Goal: Task Accomplishment & Management: Manage account settings

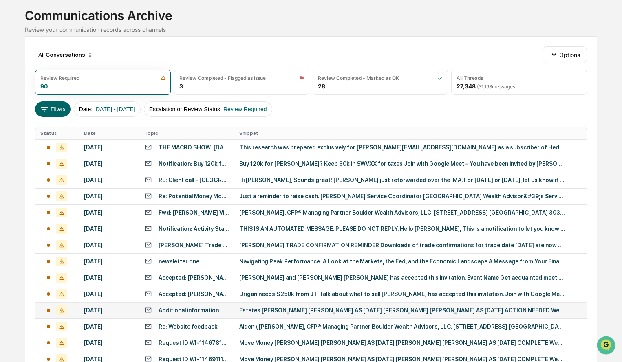
scroll to position [34, 0]
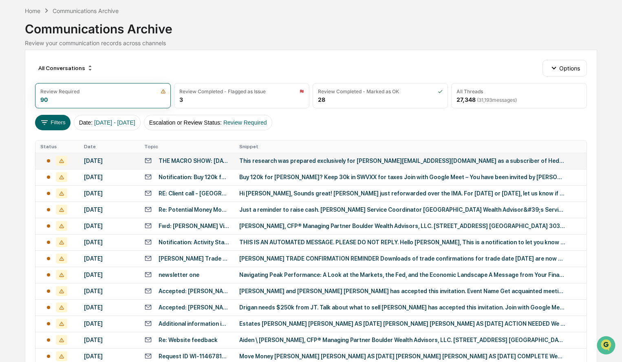
click at [298, 159] on div "This research was prepared exclusively for michael@boulderwa.com as a subscribe…" at bounding box center [402, 161] width 326 height 7
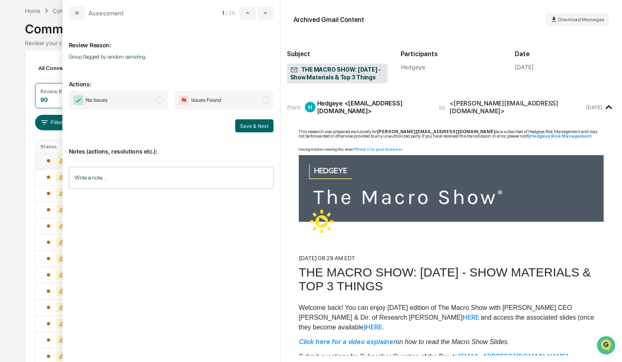
click at [9, 108] on div "Calendar Manage Tasks Reviews Approval Management Company People, Data, Setting…" at bounding box center [311, 286] width 622 height 641
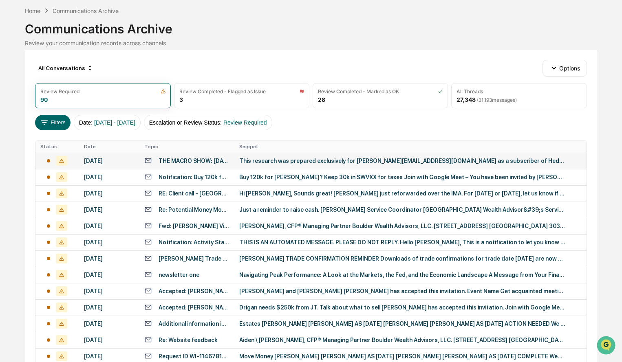
click at [131, 60] on div "All Conversations Options" at bounding box center [311, 68] width 552 height 16
click at [35, 13] on div "Home" at bounding box center [32, 10] width 15 height 7
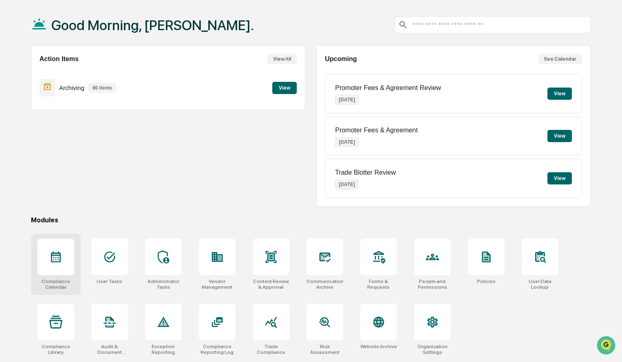
click at [69, 262] on div at bounding box center [56, 257] width 37 height 37
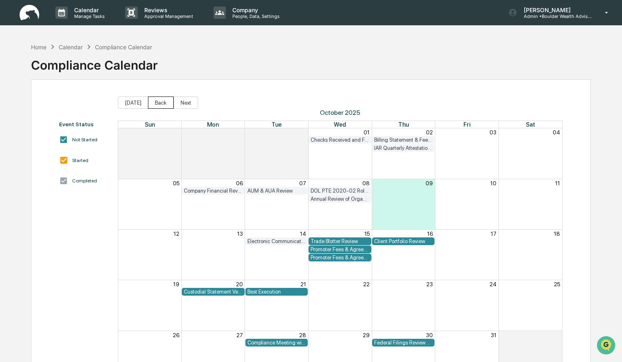
click at [164, 100] on button "Back" at bounding box center [161, 103] width 26 height 12
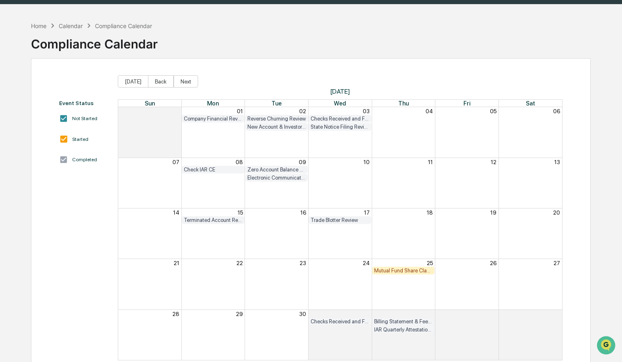
scroll to position [39, 0]
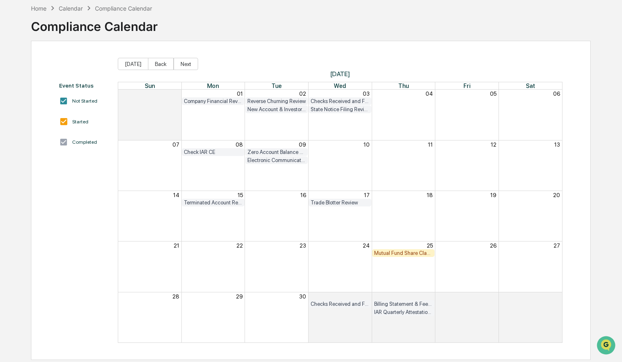
click at [391, 254] on div "Mutual Fund Share Class Review" at bounding box center [403, 253] width 59 height 6
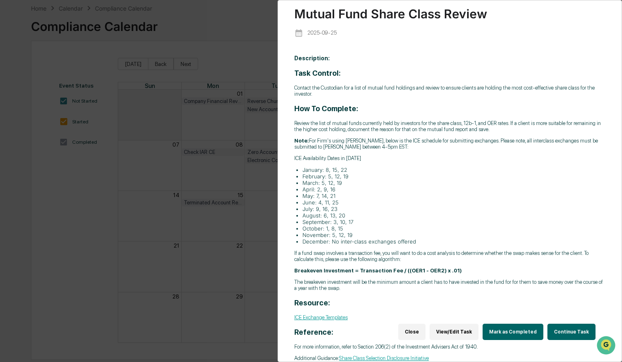
scroll to position [27, 0]
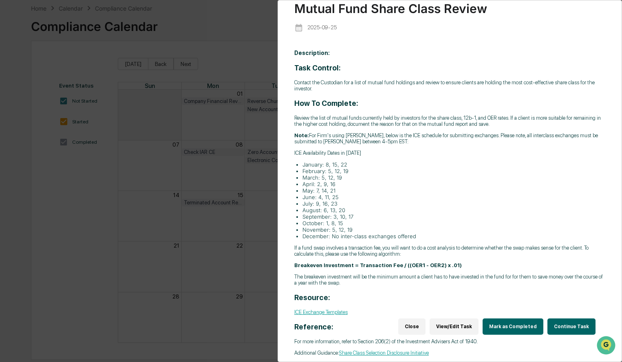
click at [426, 319] on button "Close" at bounding box center [411, 327] width 27 height 16
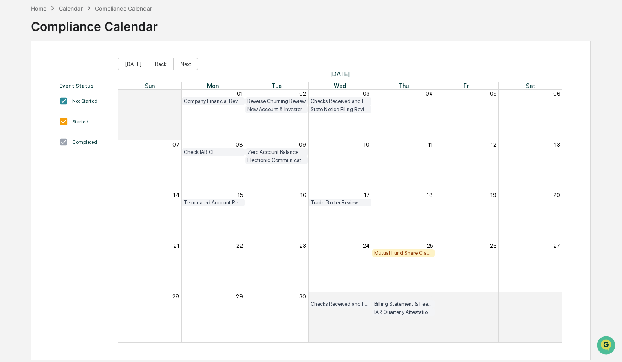
click at [38, 9] on div "Home" at bounding box center [38, 8] width 15 height 7
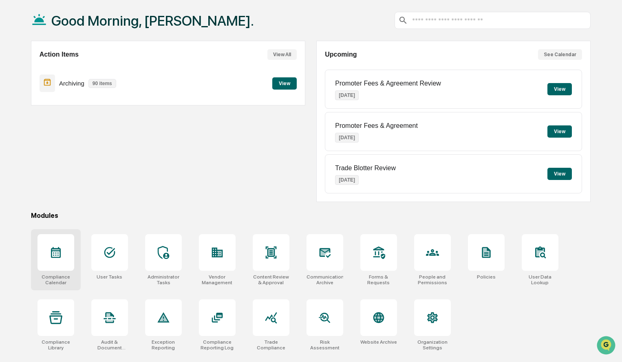
click at [54, 247] on icon at bounding box center [55, 252] width 13 height 13
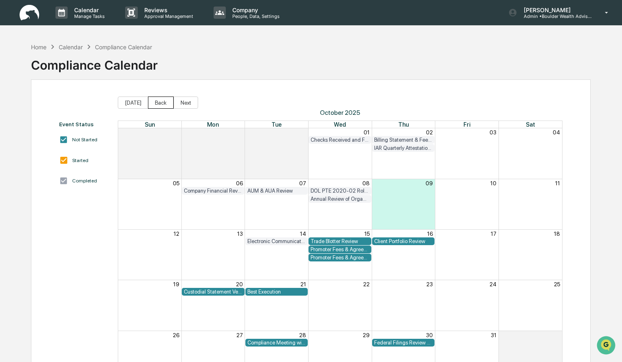
click at [158, 107] on button "Back" at bounding box center [161, 103] width 26 height 12
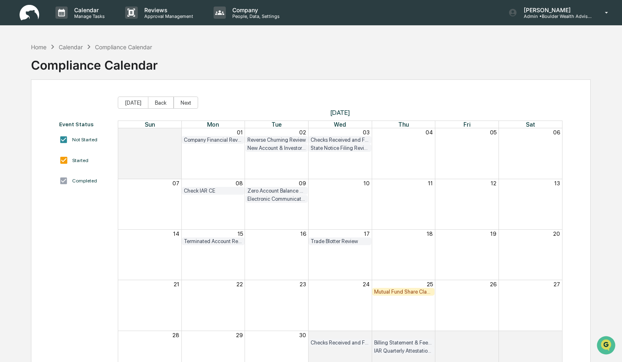
scroll to position [39, 0]
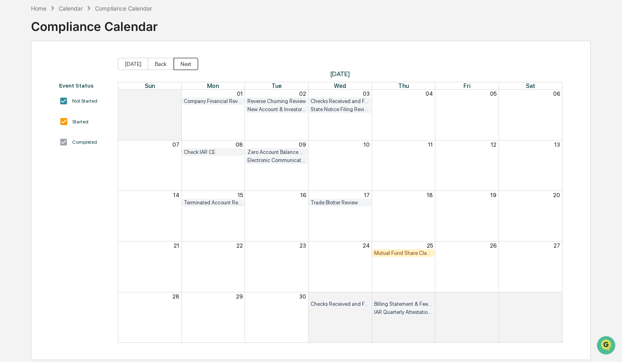
click at [192, 63] on button "Next" at bounding box center [186, 64] width 24 height 12
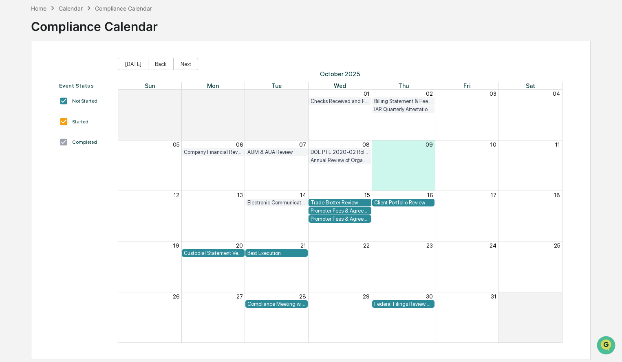
click at [353, 212] on div "Promoter Fees & Agreement" at bounding box center [340, 211] width 59 height 6
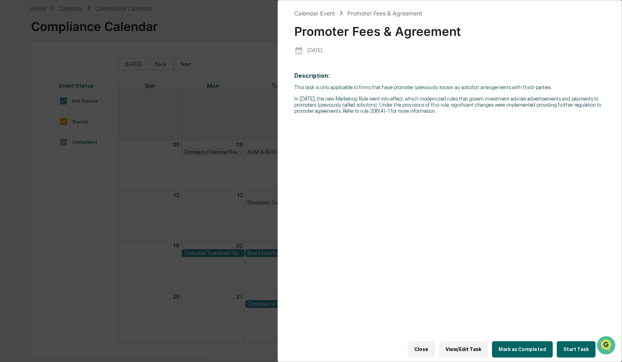
drag, startPoint x: 431, startPoint y: 348, endPoint x: 436, endPoint y: 340, distance: 10.0
click at [431, 348] on button "Close" at bounding box center [421, 350] width 27 height 16
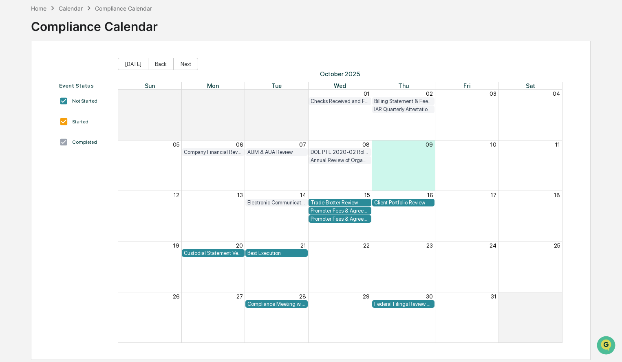
click at [330, 219] on div "Promoter Fees & Agreement Review" at bounding box center [340, 219] width 59 height 6
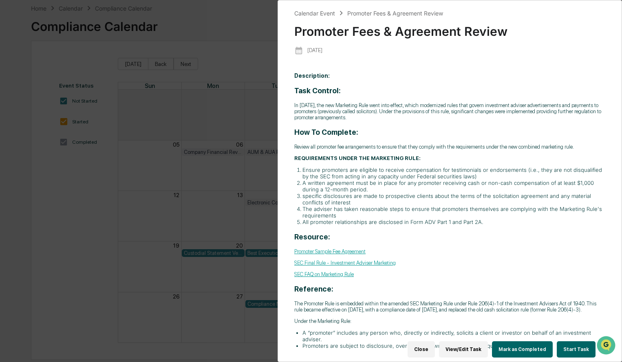
click at [427, 344] on button "Close" at bounding box center [421, 350] width 27 height 16
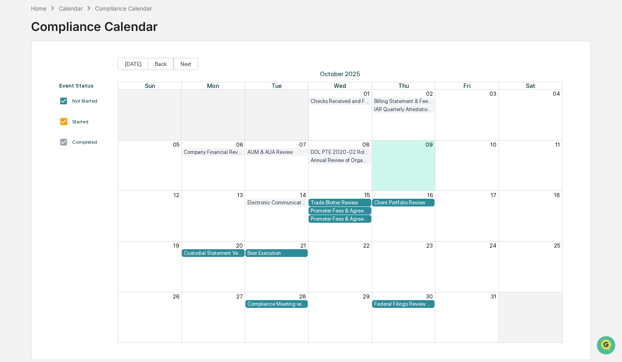
click at [396, 304] on div "Federal Filings Review - 13F" at bounding box center [403, 304] width 59 height 6
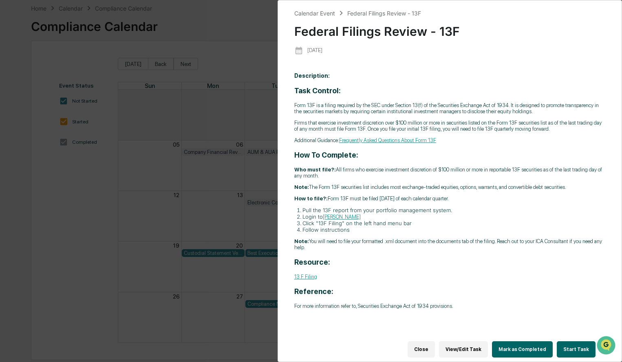
click at [435, 350] on button "Close" at bounding box center [421, 350] width 27 height 16
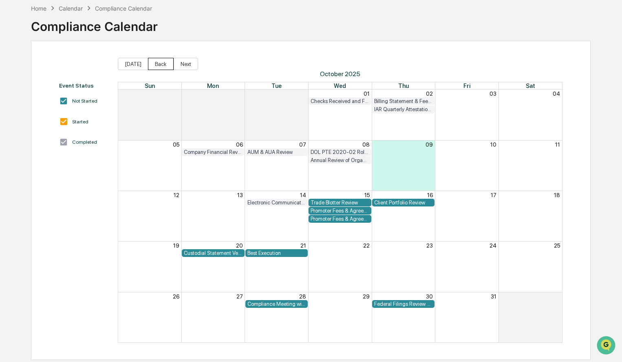
click at [157, 61] on button "Back" at bounding box center [161, 64] width 26 height 12
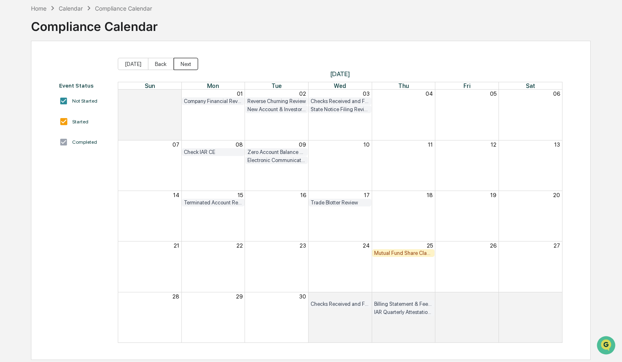
click at [190, 66] on button "Next" at bounding box center [186, 64] width 24 height 12
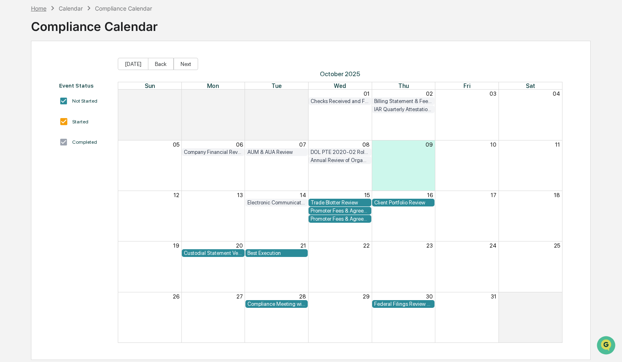
click at [36, 9] on div "Home" at bounding box center [38, 8] width 15 height 7
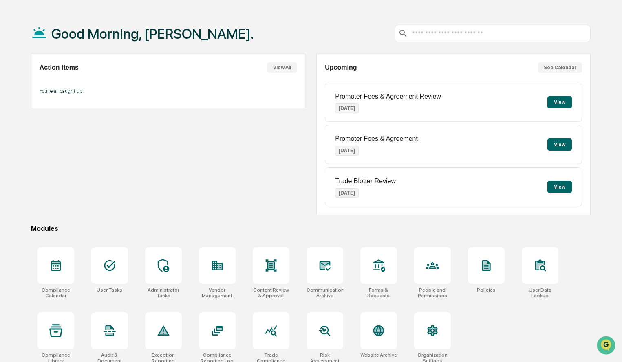
scroll to position [39, 0]
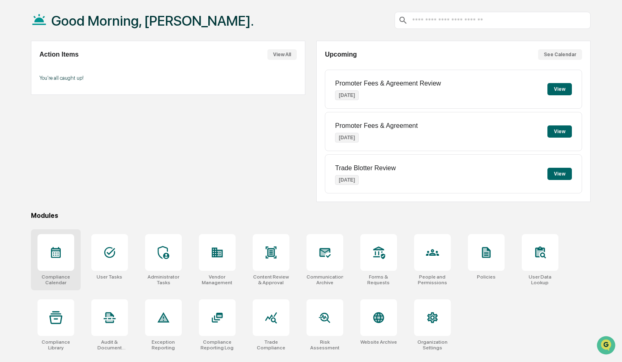
click at [67, 249] on div at bounding box center [56, 252] width 37 height 37
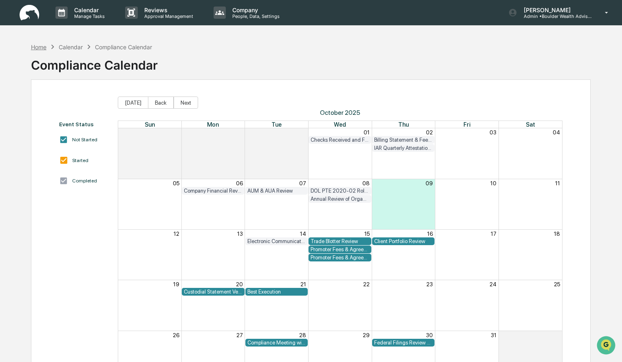
click at [40, 46] on div "Home" at bounding box center [38, 47] width 15 height 7
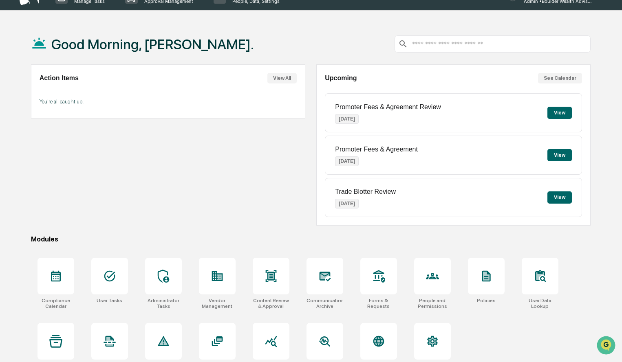
scroll to position [39, 0]
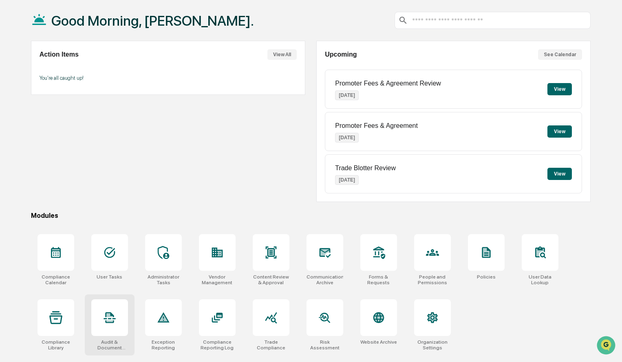
click at [113, 324] on icon at bounding box center [109, 318] width 13 height 13
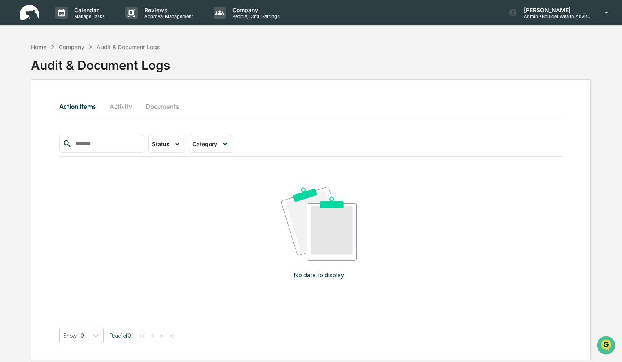
click at [119, 106] on button "Activity" at bounding box center [120, 107] width 37 height 20
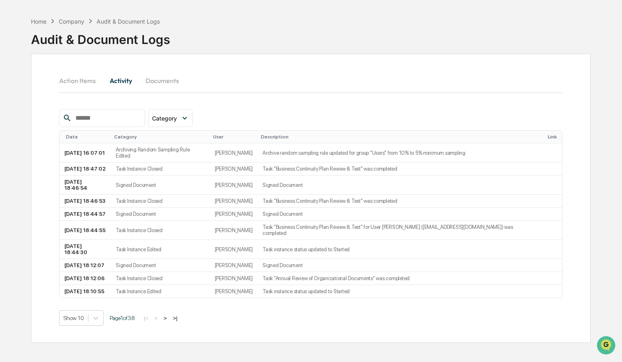
scroll to position [39, 0]
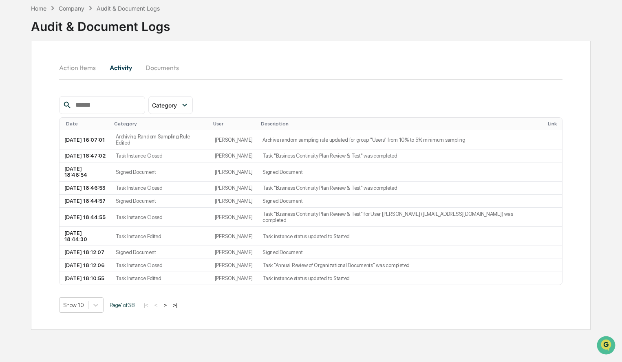
click at [169, 302] on button ">" at bounding box center [165, 305] width 8 height 7
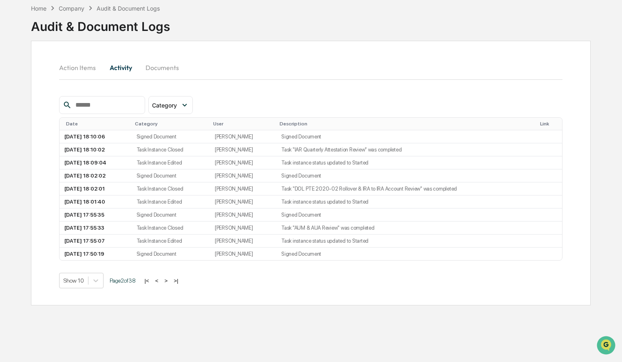
click at [168, 281] on button ">" at bounding box center [166, 281] width 8 height 7
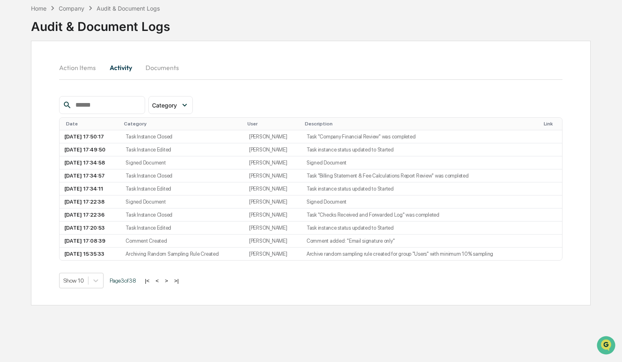
click at [177, 282] on button ">|" at bounding box center [176, 281] width 9 height 7
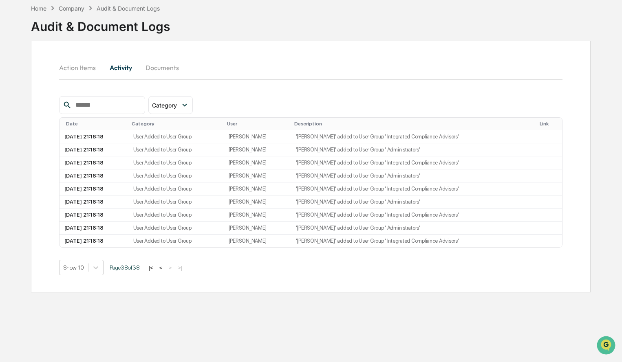
click at [154, 268] on button "|<" at bounding box center [150, 268] width 9 height 7
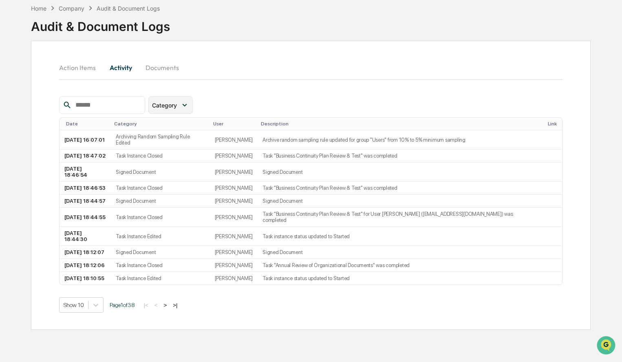
click at [189, 104] on icon at bounding box center [184, 105] width 9 height 9
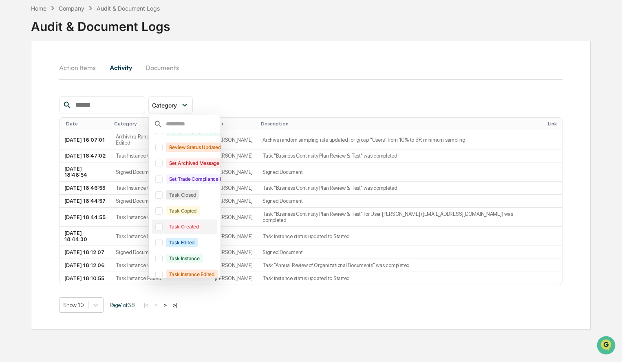
scroll to position [840, 0]
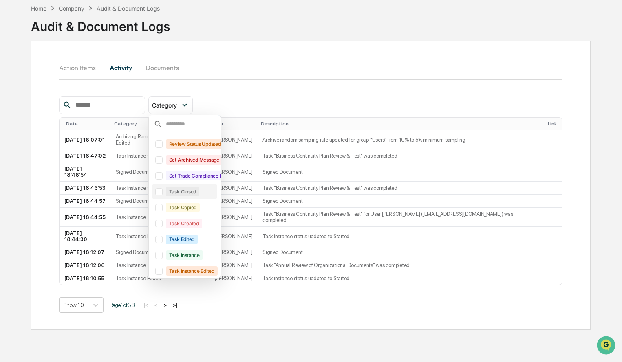
click at [163, 194] on div at bounding box center [158, 191] width 7 height 7
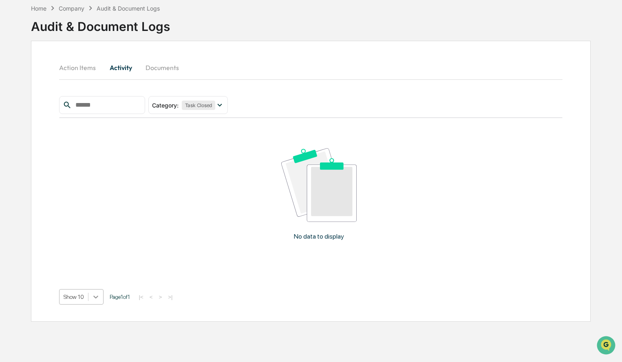
click at [93, 301] on body "Calendar Manage Tasks Reviews Approval Management Company People, Data, Setting…" at bounding box center [311, 161] width 622 height 401
click at [163, 207] on div "No data to display" at bounding box center [318, 197] width 519 height 159
click at [224, 106] on icon at bounding box center [219, 105] width 9 height 9
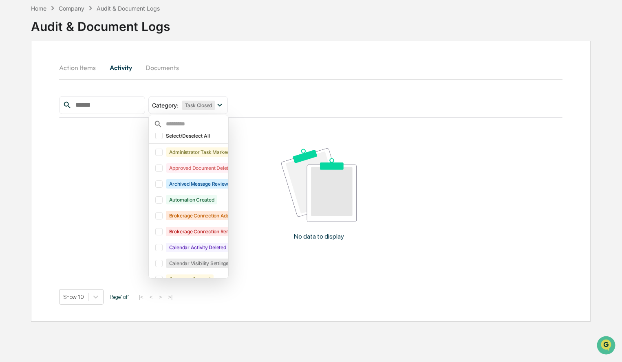
scroll to position [0, 0]
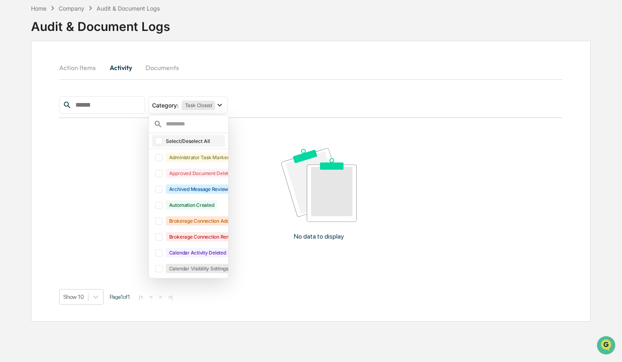
click at [163, 144] on div at bounding box center [158, 140] width 7 height 7
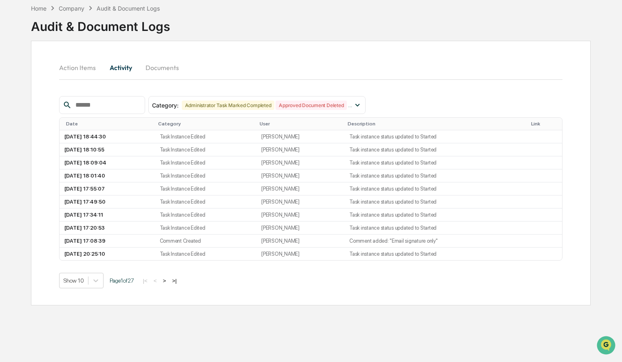
click at [131, 107] on input "text" at bounding box center [106, 105] width 69 height 11
type input "****"
drag, startPoint x: 132, startPoint y: 108, endPoint x: 71, endPoint y: 106, distance: 60.8
click at [71, 106] on div "****" at bounding box center [102, 105] width 86 height 18
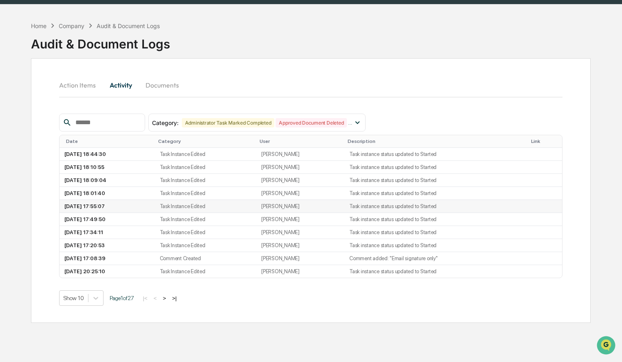
scroll to position [39, 0]
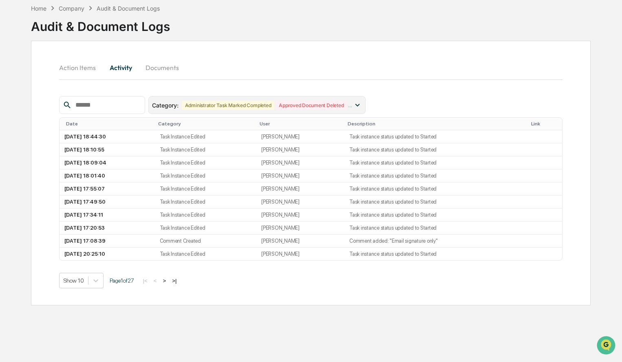
click at [362, 107] on icon at bounding box center [357, 105] width 9 height 9
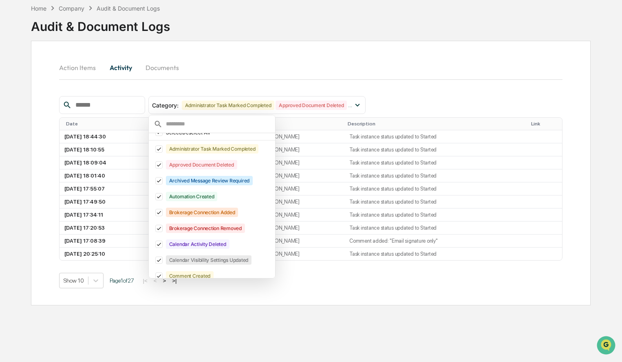
scroll to position [0, 0]
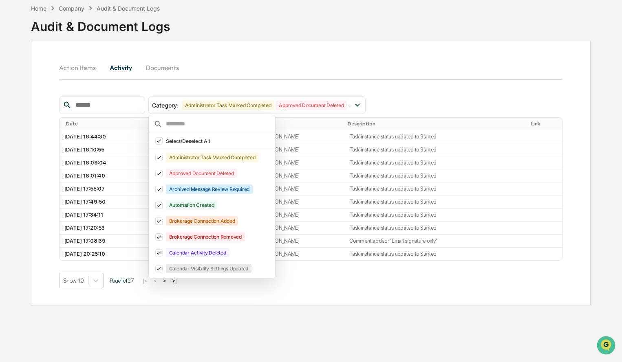
drag, startPoint x: 298, startPoint y: 61, endPoint x: 293, endPoint y: 56, distance: 7.2
click at [298, 60] on div "Action Items Activity Documents" at bounding box center [310, 68] width 503 height 20
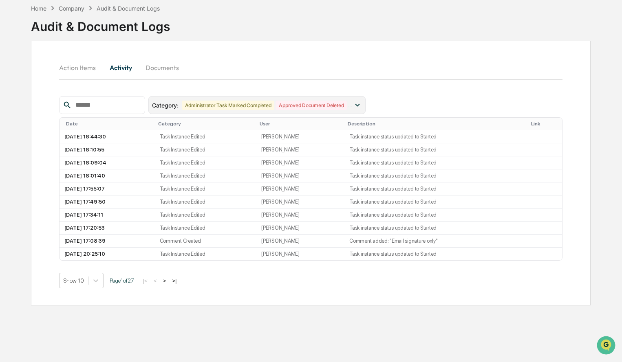
click at [362, 108] on icon at bounding box center [357, 105] width 9 height 9
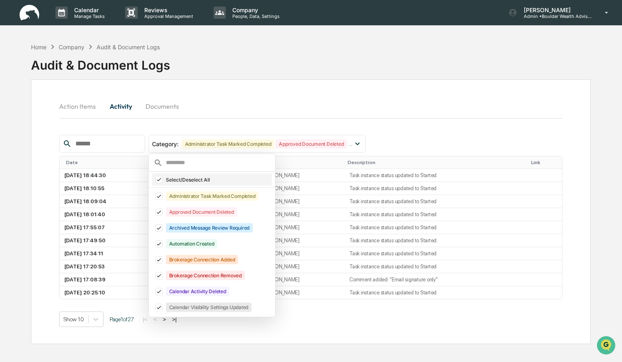
click at [164, 181] on icon at bounding box center [159, 180] width 9 height 6
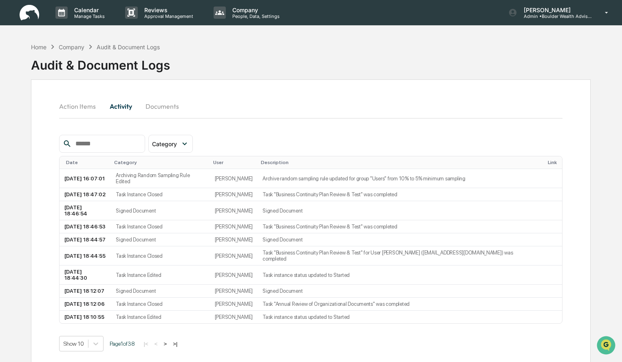
click at [284, 99] on div "Action Items Activity Documents" at bounding box center [310, 107] width 503 height 20
click at [171, 105] on button "Documents" at bounding box center [162, 107] width 46 height 20
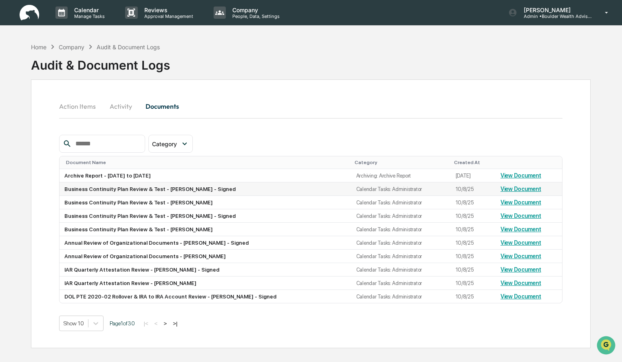
click at [512, 190] on link "View Document" at bounding box center [521, 189] width 41 height 7
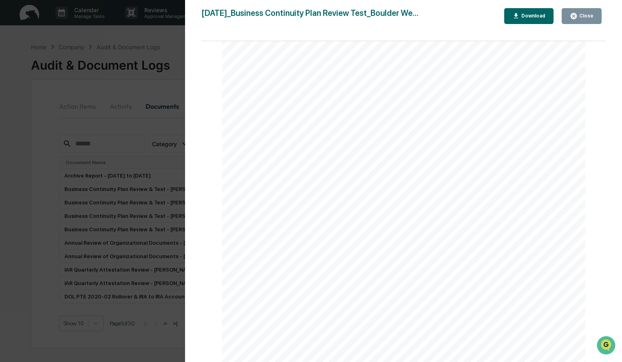
scroll to position [122, 0]
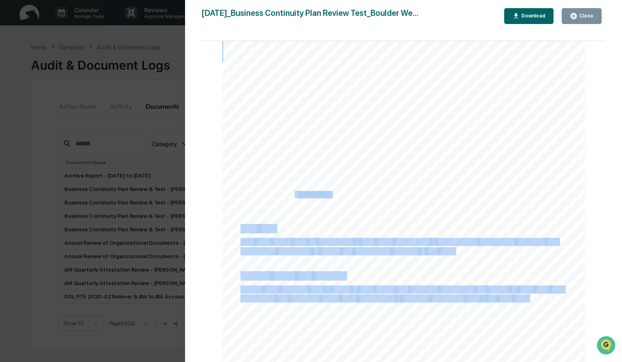
drag, startPoint x: 352, startPoint y: 197, endPoint x: 292, endPoint y: 197, distance: 59.9
click at [292, 197] on div "October 8, 2025 Boulder Wealth Advisors Business Continuity Plan Review & Test …" at bounding box center [404, 195] width 364 height 514
click at [225, 189] on div "October 8, 2025 Boulder Wealth Advisors Business Continuity Plan Review & Test …" at bounding box center [404, 195] width 364 height 514
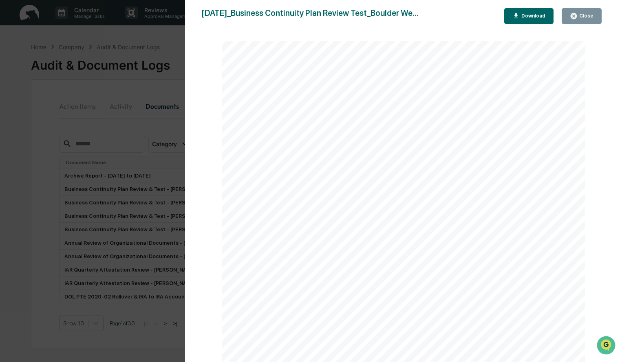
drag, startPoint x: 238, startPoint y: 195, endPoint x: 274, endPoint y: 198, distance: 36.0
click at [274, 199] on div "October 8, 2025 Boulder Wealth Advisors Business Continuity Plan Review & Test …" at bounding box center [404, 195] width 364 height 514
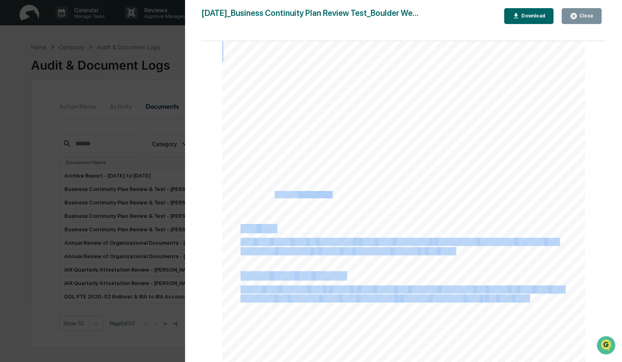
click at [253, 201] on div "October 8, 2025 Boulder Wealth Advisors Business Continuity Plan Review & Test …" at bounding box center [404, 195] width 364 height 514
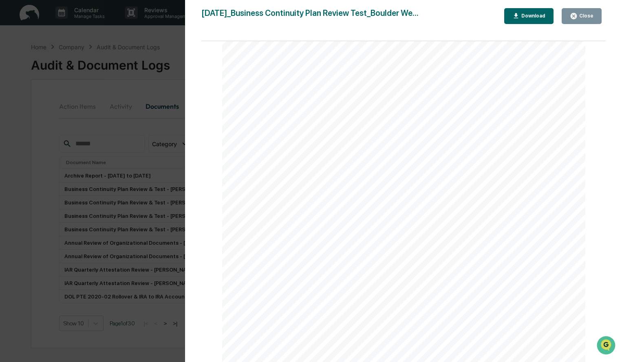
drag, startPoint x: 237, startPoint y: 194, endPoint x: 270, endPoint y: 195, distance: 33.1
click at [274, 197] on div "October 8, 2025 Boulder Wealth Advisors Business Continuity Plan Review & Test …" at bounding box center [404, 195] width 364 height 514
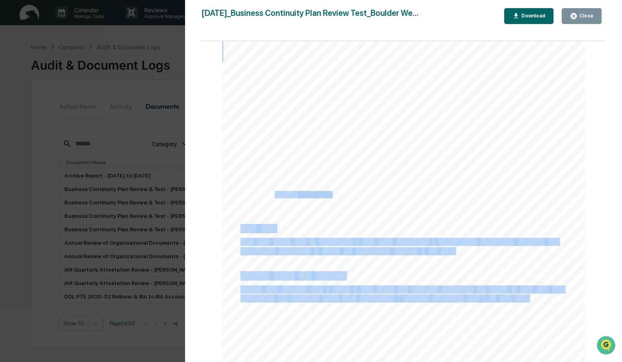
click at [263, 208] on div "October 8, 2025 Boulder Wealth Advisors Business Continuity Plan Review & Test …" at bounding box center [404, 195] width 364 height 514
click at [235, 195] on div "October 8, 2025 Boulder Wealth Advisors Business Continuity Plan Review & Test …" at bounding box center [404, 195] width 364 height 514
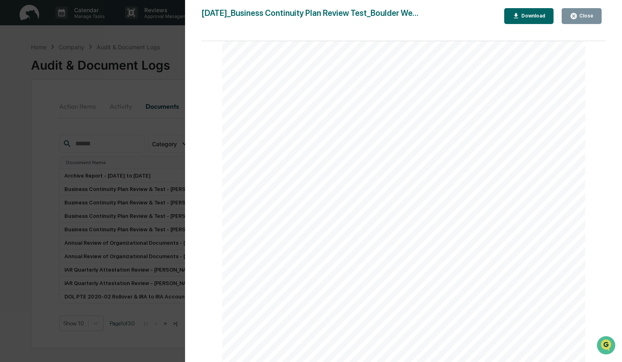
click at [247, 195] on span "Tammi" at bounding box center [269, 195] width 56 height 7
click at [478, 102] on div "October 8, 2025 Boulder Wealth Advisors Business Continuity Plan Review & Test …" at bounding box center [404, 235] width 364 height 514
click at [490, 29] on div "2025-10-08_Business Continuity Plan Review Test_Boulder We... Close Download Pa…" at bounding box center [403, 189] width 404 height 362
click at [579, 13] on div "Close" at bounding box center [586, 16] width 16 height 6
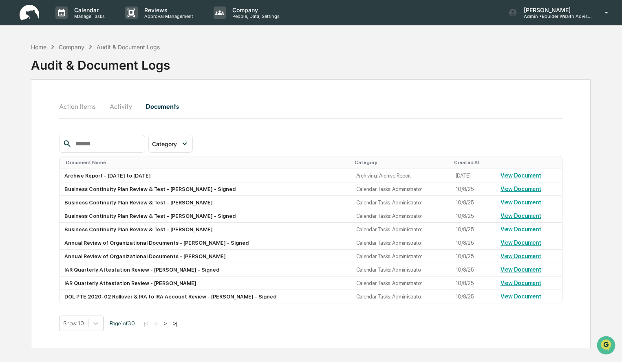
click at [40, 44] on div "Home" at bounding box center [38, 47] width 15 height 7
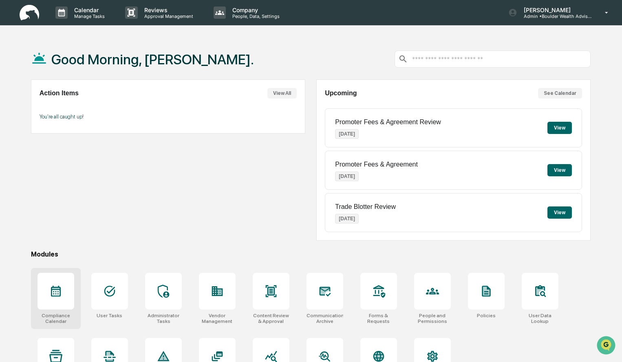
click at [62, 288] on icon at bounding box center [55, 291] width 13 height 13
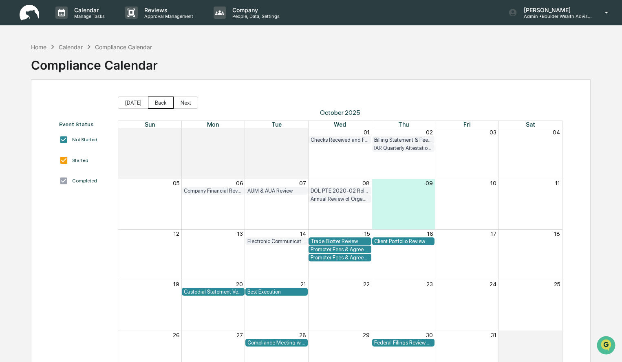
click at [168, 100] on button "Back" at bounding box center [161, 103] width 26 height 12
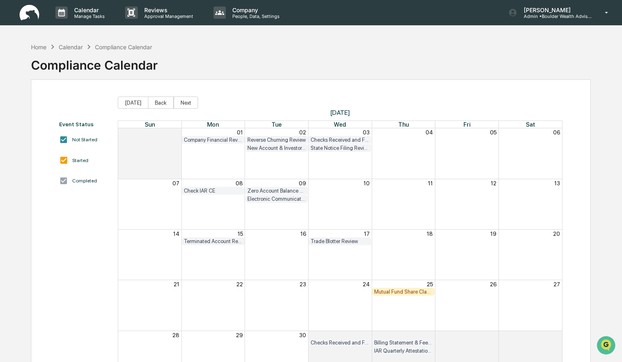
click at [403, 293] on div "Mutual Fund Share Class Review" at bounding box center [403, 292] width 59 height 6
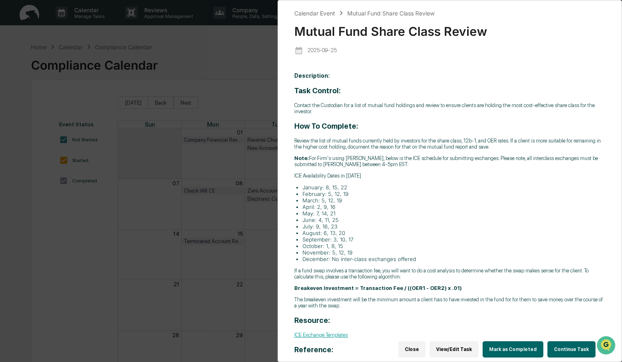
click at [583, 345] on button "Continue Task" at bounding box center [572, 350] width 48 height 16
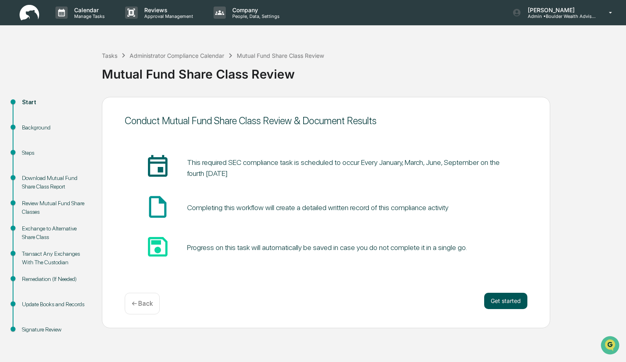
click at [504, 299] on button "Get started" at bounding box center [505, 301] width 43 height 16
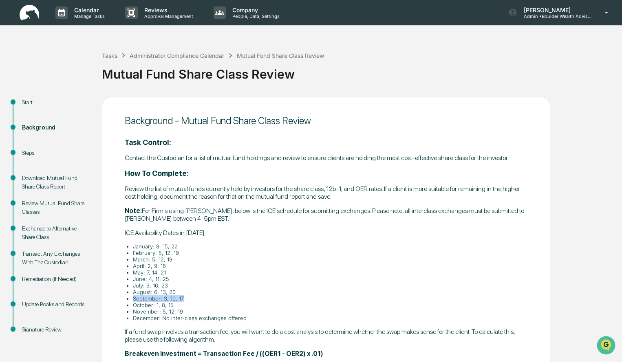
drag, startPoint x: 504, startPoint y: 299, endPoint x: 562, endPoint y: 294, distance: 58.1
click at [562, 294] on div "Start Background Steps Download Mutual Fund Share Class Report Review Mutual Fu…" at bounding box center [311, 301] width 614 height 409
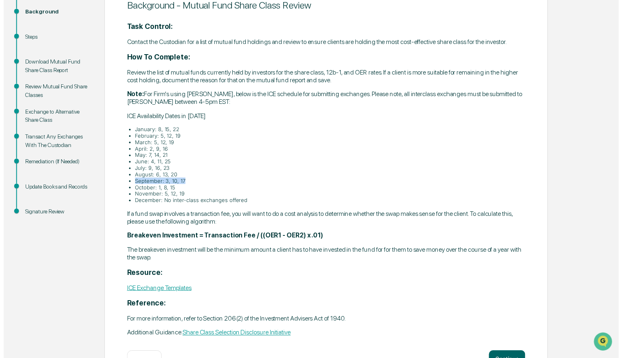
scroll to position [144, 0]
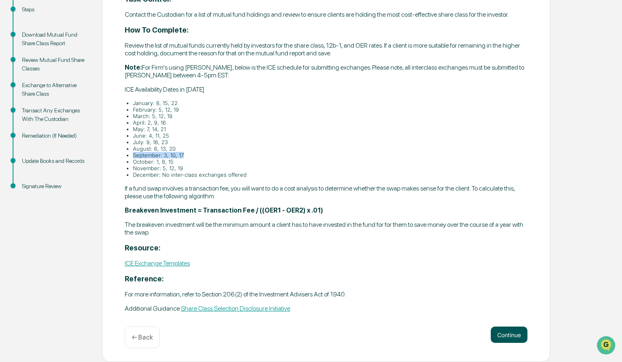
click at [508, 334] on button "Continue" at bounding box center [509, 335] width 37 height 16
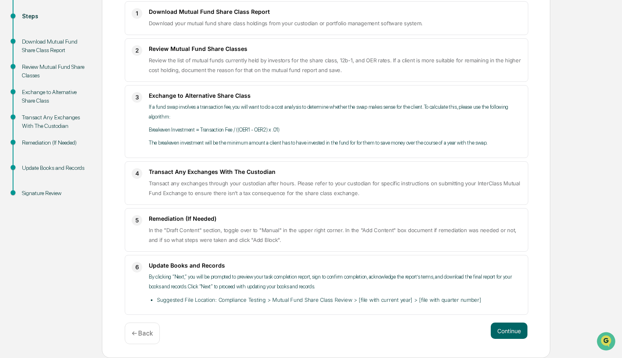
scroll to position [133, 0]
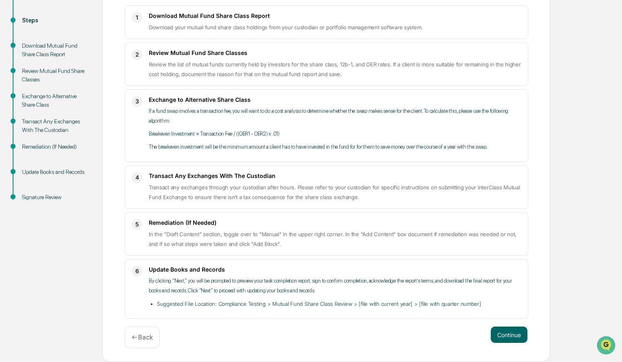
click at [508, 334] on button "Continue" at bounding box center [509, 335] width 37 height 16
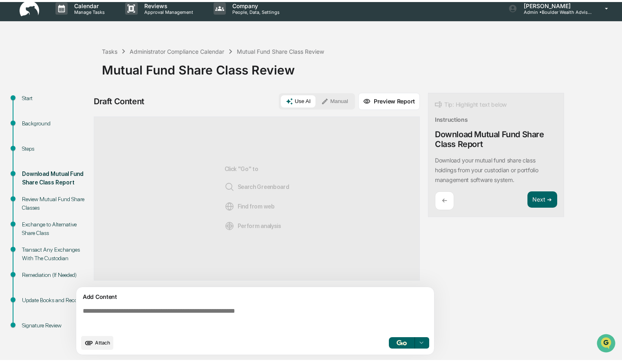
scroll to position [6, 0]
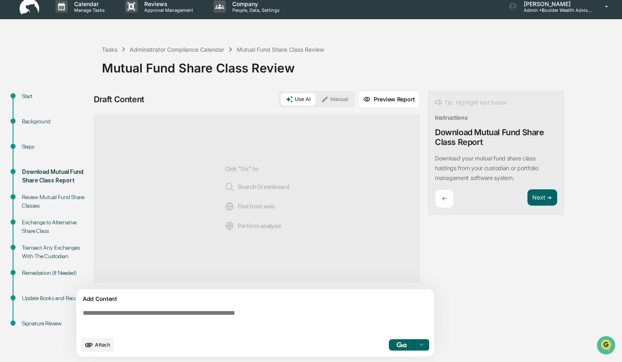
click at [338, 94] on button "Manual" at bounding box center [334, 99] width 37 height 12
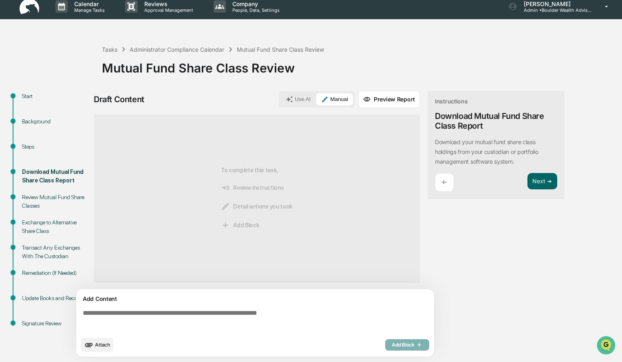
click at [156, 309] on textarea at bounding box center [257, 321] width 355 height 29
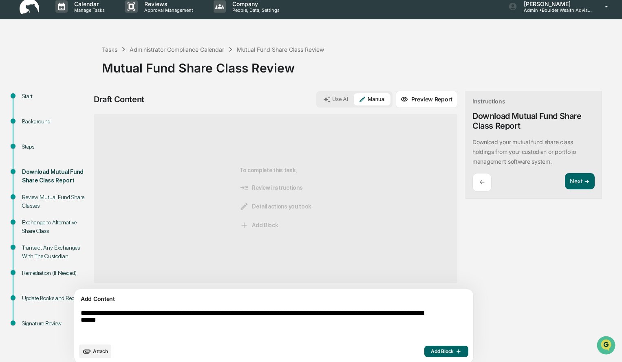
type textarea "**********"
click at [424, 346] on button "Add Block" at bounding box center [446, 351] width 44 height 11
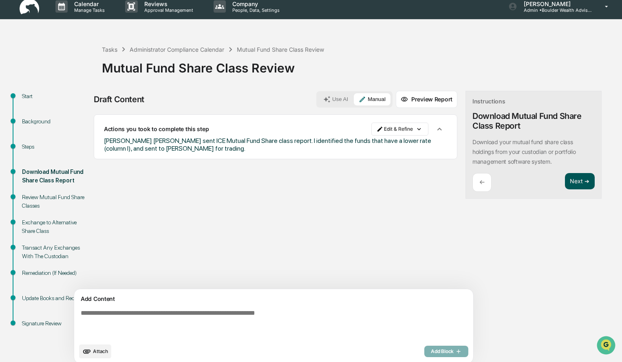
click at [565, 182] on button "Next ➔" at bounding box center [580, 181] width 30 height 17
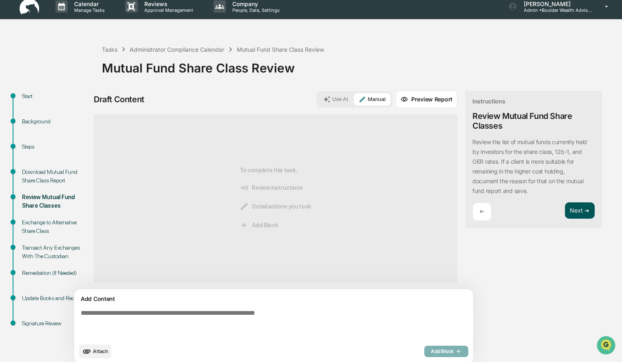
click at [565, 208] on button "Next ➔" at bounding box center [580, 211] width 30 height 17
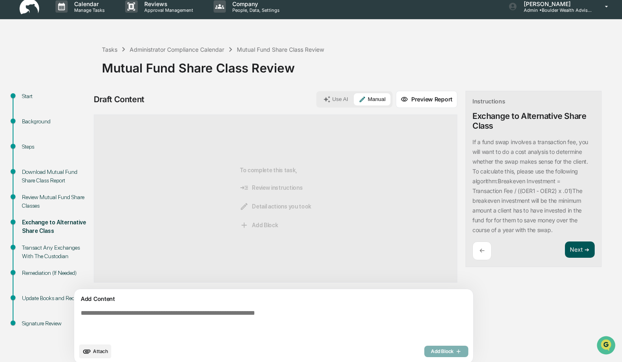
click at [565, 250] on button "Next ➔" at bounding box center [580, 250] width 30 height 17
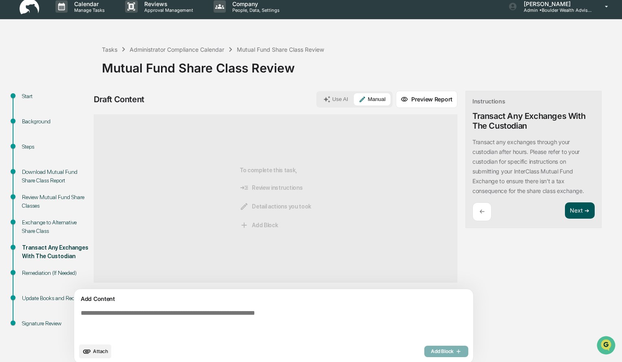
click at [565, 203] on button "Next ➔" at bounding box center [580, 211] width 30 height 17
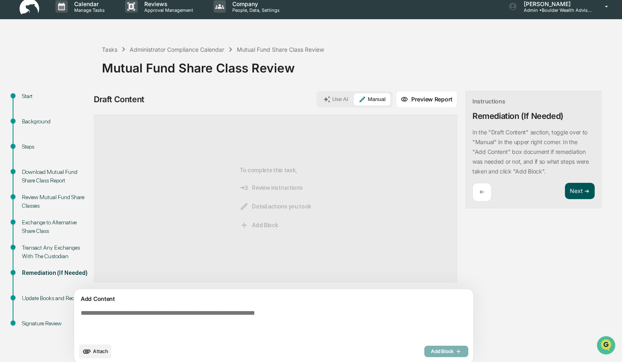
click at [565, 193] on button "Next ➔" at bounding box center [580, 191] width 30 height 17
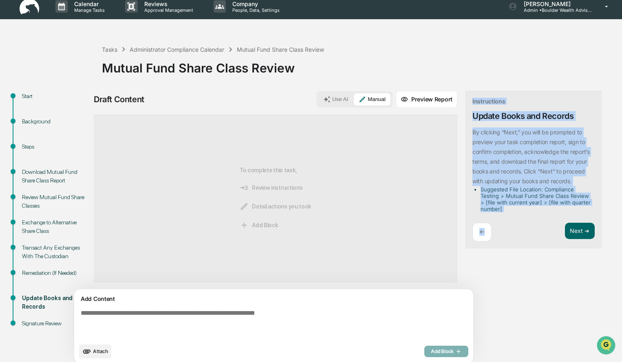
drag, startPoint x: 449, startPoint y: 237, endPoint x: 369, endPoint y: 382, distance: 165.4
click at [369, 356] on html "Calendar Manage Tasks Reviews Approval Management Company People, Data, Setting…" at bounding box center [311, 175] width 622 height 362
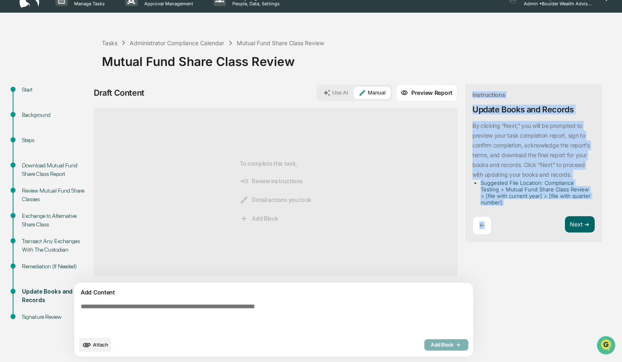
click at [482, 275] on div "Draft Content Use AI Manual Preview Report Sources To complete this task, Revie…" at bounding box center [322, 223] width 457 height 278
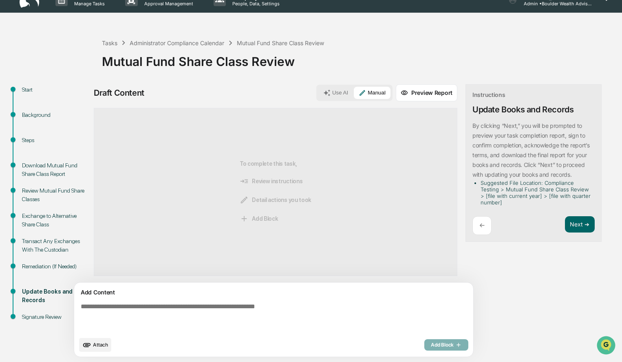
click at [473, 229] on div "←" at bounding box center [482, 226] width 19 height 19
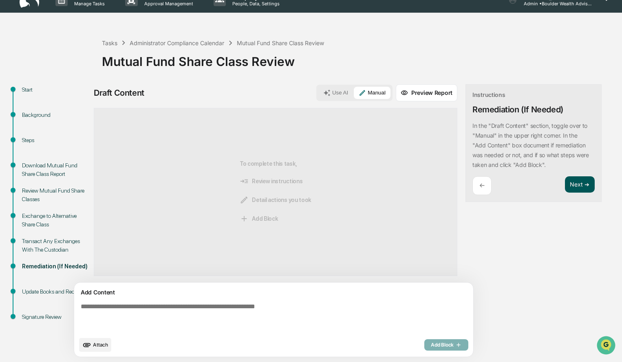
click at [565, 184] on button "Next ➔" at bounding box center [580, 185] width 30 height 17
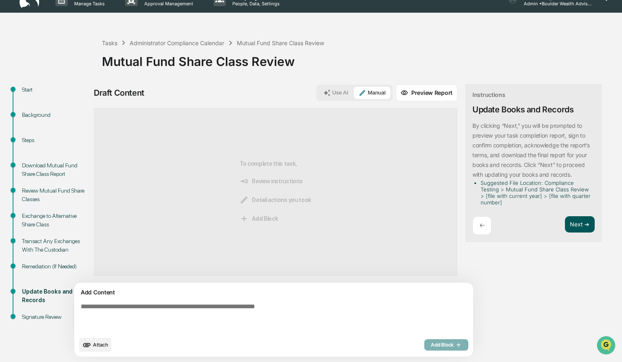
click at [565, 222] on button "Next ➔" at bounding box center [580, 225] width 30 height 17
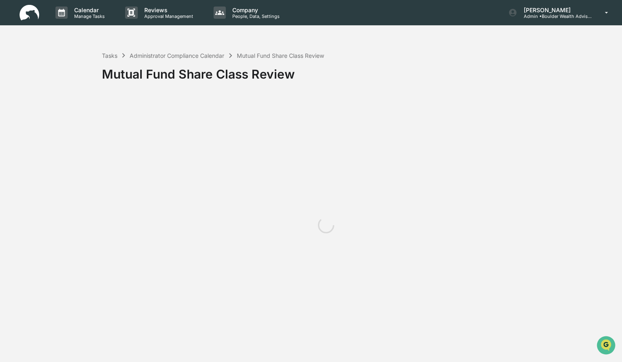
scroll to position [0, 0]
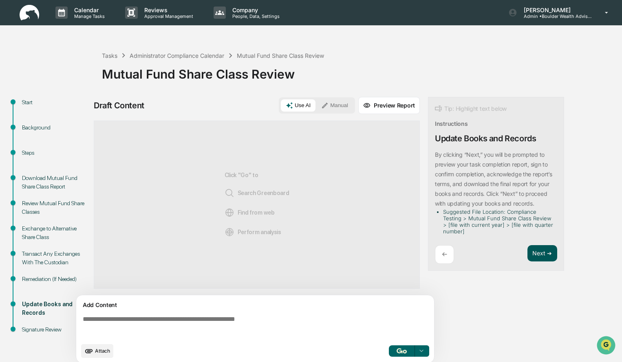
click at [535, 252] on button "Next ➔" at bounding box center [543, 253] width 30 height 17
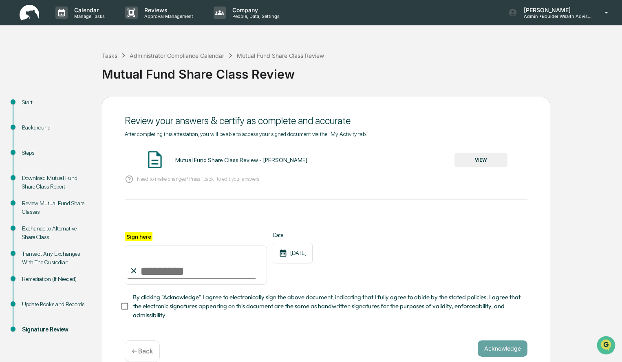
click at [482, 166] on button "VIEW" at bounding box center [481, 160] width 53 height 14
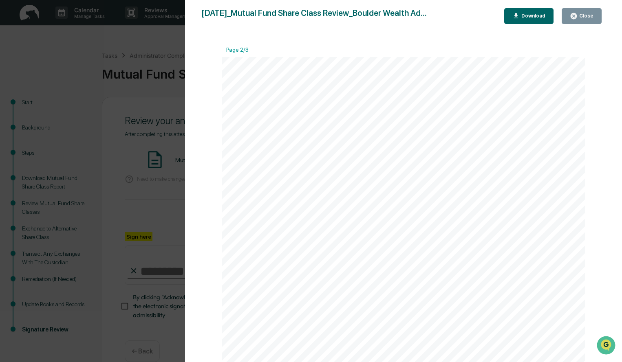
scroll to position [544, 0]
click at [592, 19] on div "Close" at bounding box center [586, 16] width 16 height 6
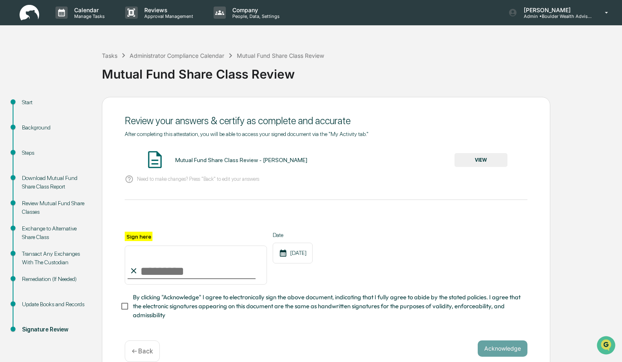
click at [188, 265] on input "Sign here" at bounding box center [196, 265] width 142 height 39
type input "**********"
click at [495, 346] on button "Acknowledge" at bounding box center [503, 349] width 50 height 16
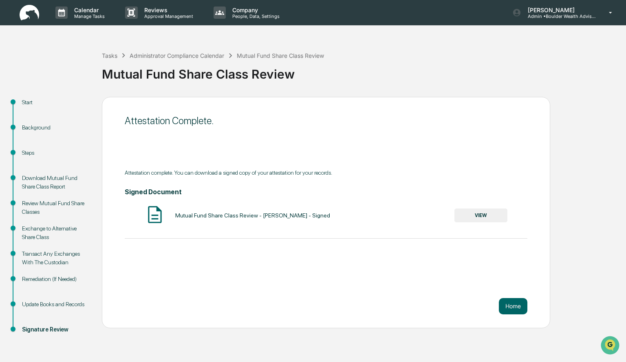
click at [492, 218] on button "VIEW" at bounding box center [481, 216] width 53 height 14
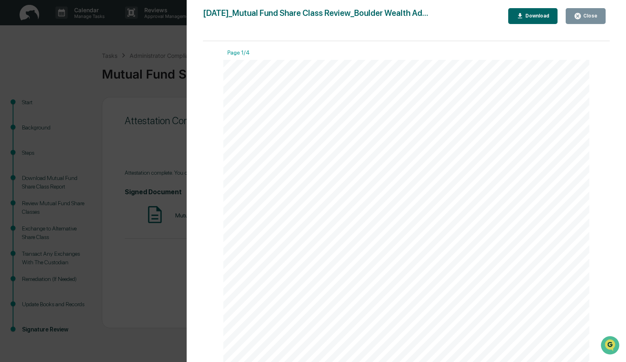
click at [544, 18] on div "Download" at bounding box center [537, 16] width 26 height 6
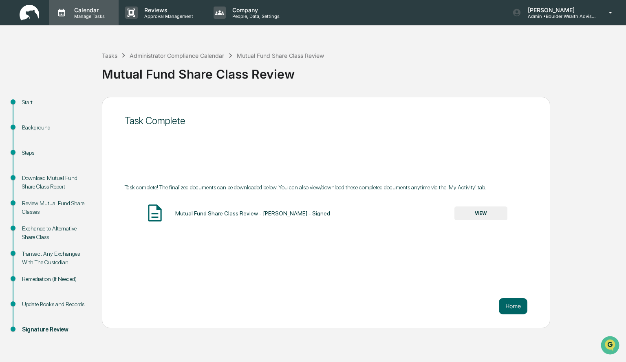
click at [76, 10] on p "Calendar" at bounding box center [88, 10] width 41 height 7
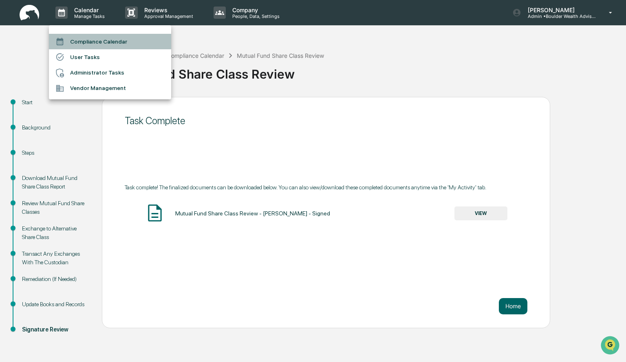
click at [91, 40] on li "Compliance Calendar" at bounding box center [110, 41] width 122 height 15
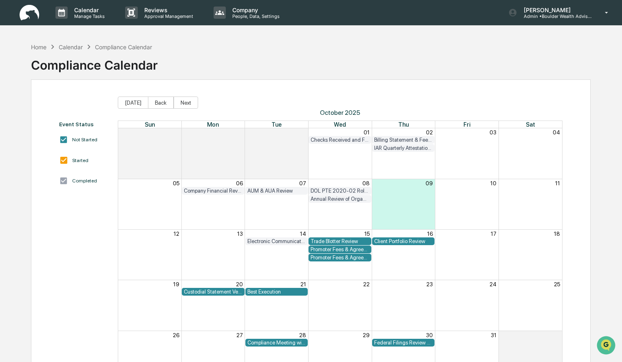
click at [347, 250] on div "Promoter Fees & Agreement" at bounding box center [340, 250] width 59 height 6
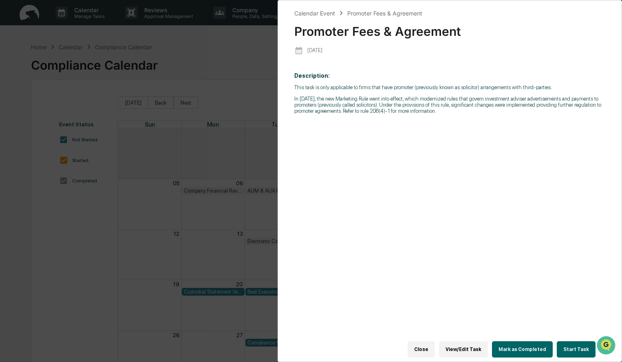
click at [567, 344] on button "Start Task" at bounding box center [576, 350] width 39 height 16
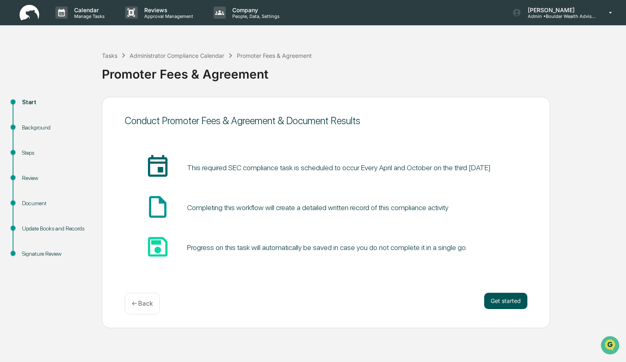
click at [513, 306] on button "Get started" at bounding box center [505, 301] width 43 height 16
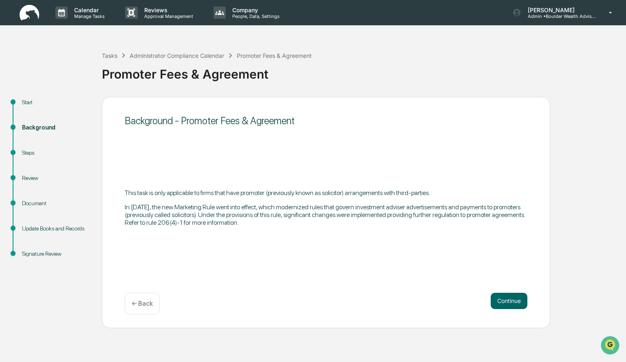
click at [513, 306] on button "Continue" at bounding box center [509, 301] width 37 height 16
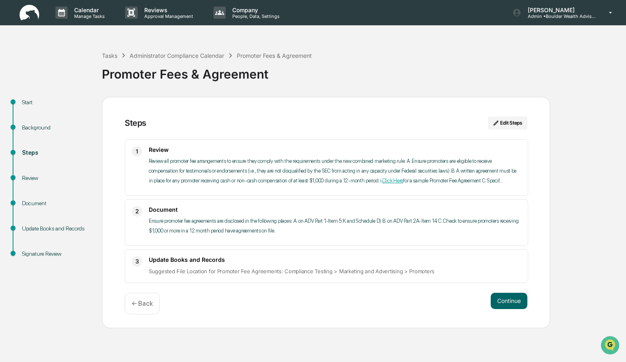
click at [513, 306] on button "Continue" at bounding box center [509, 301] width 37 height 16
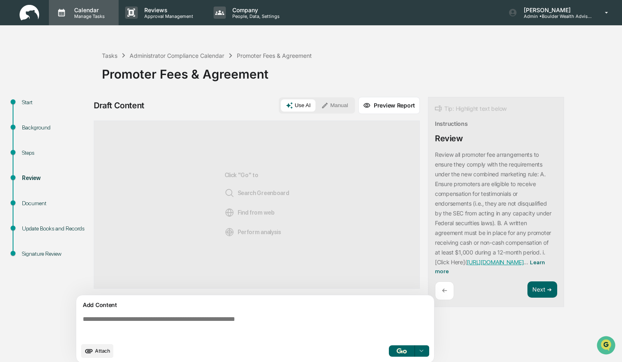
click at [83, 15] on p "Manage Tasks" at bounding box center [88, 16] width 41 height 6
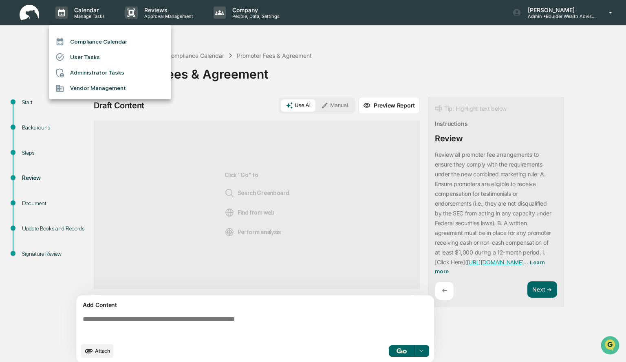
click at [80, 44] on li "Compliance Calendar" at bounding box center [110, 41] width 122 height 15
